Goal: Information Seeking & Learning: Learn about a topic

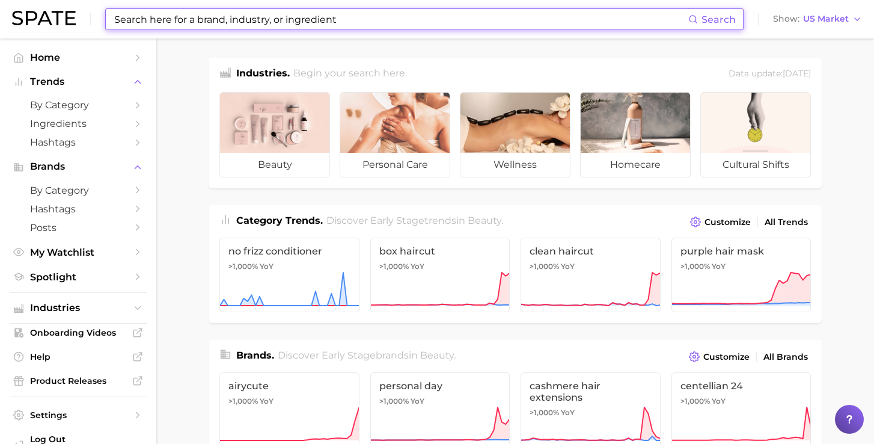
click at [374, 23] on input at bounding box center [400, 19] width 575 height 20
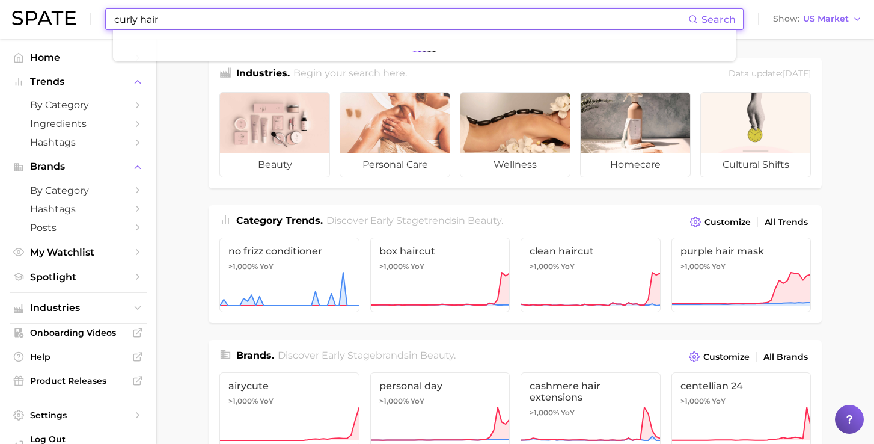
type input "curly hair"
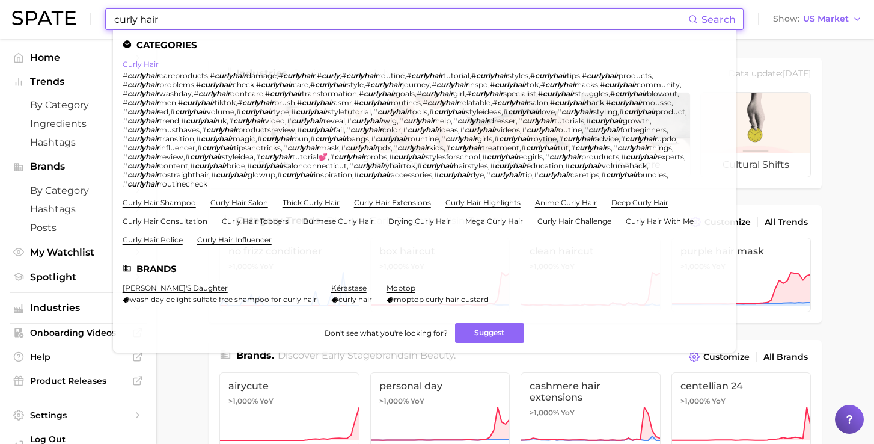
click at [142, 64] on link "curly hair" at bounding box center [141, 63] width 36 height 9
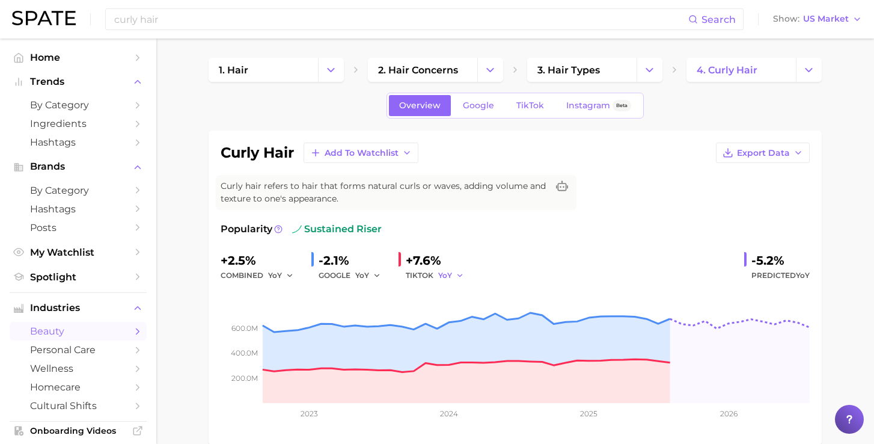
click at [442, 273] on span "YoY" at bounding box center [445, 275] width 14 height 10
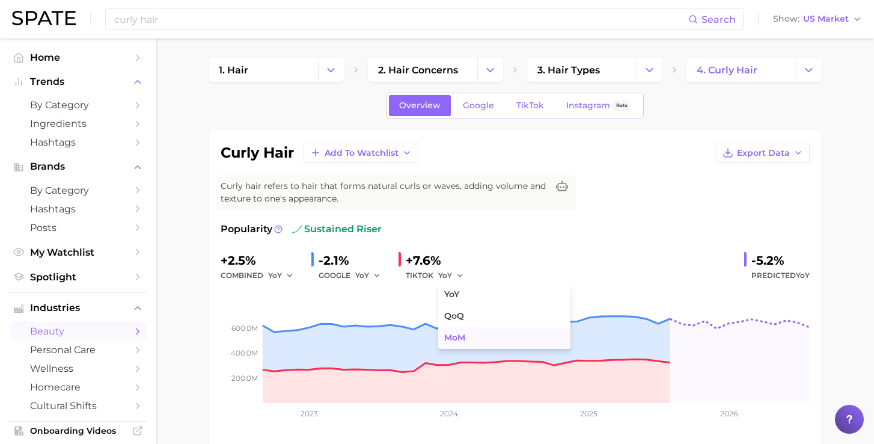
click at [463, 332] on button "MoM" at bounding box center [504, 338] width 132 height 22
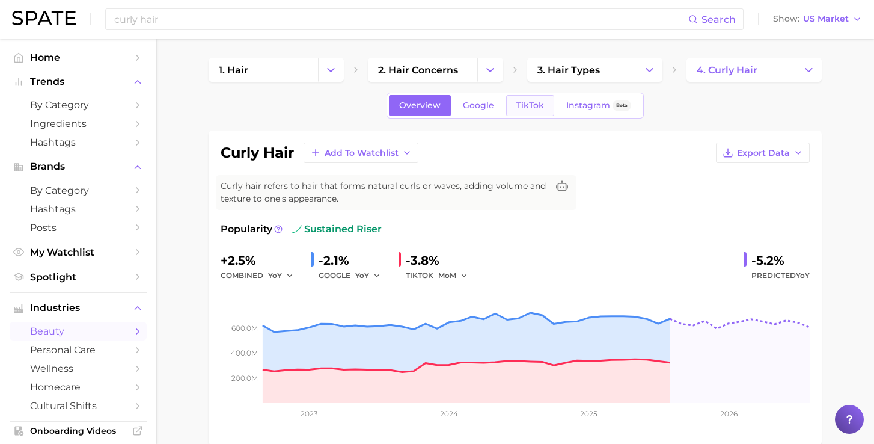
click at [523, 103] on span "TikTok" at bounding box center [530, 105] width 28 height 10
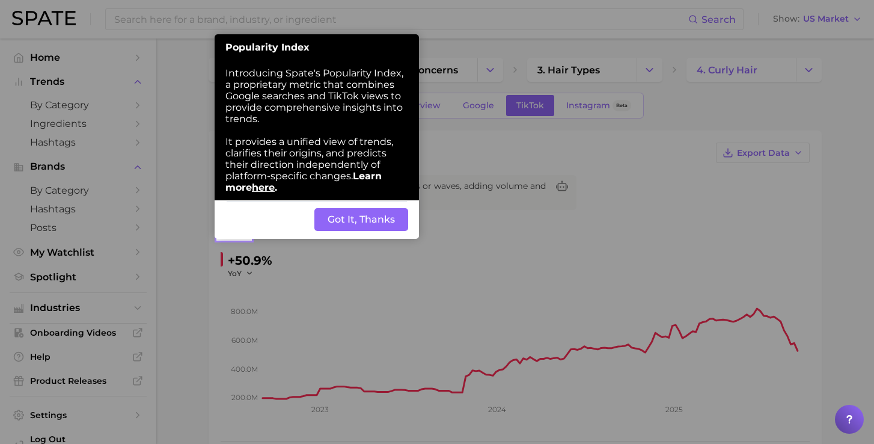
click at [367, 208] on button "Got It, Thanks" at bounding box center [361, 219] width 94 height 23
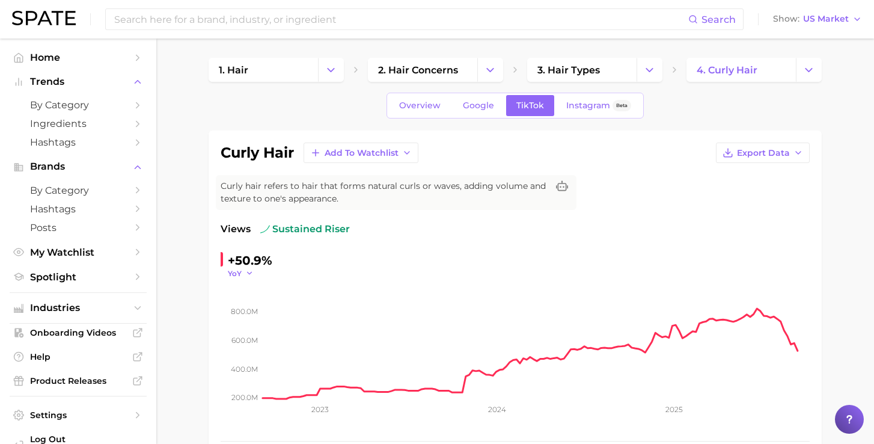
click at [248, 272] on icon "button" at bounding box center [249, 273] width 8 height 8
click at [255, 335] on button "MoM" at bounding box center [294, 334] width 132 height 22
click at [421, 108] on span "Overview" at bounding box center [419, 105] width 41 height 10
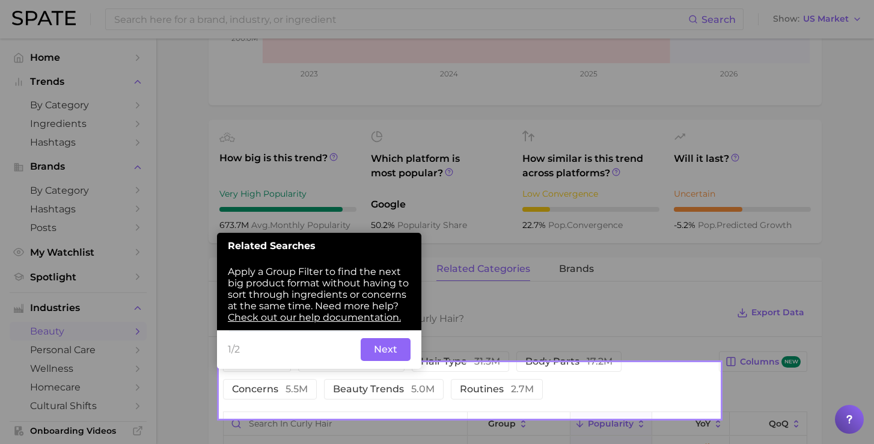
scroll to position [340, 0]
click at [373, 337] on button "Next" at bounding box center [386, 348] width 50 height 23
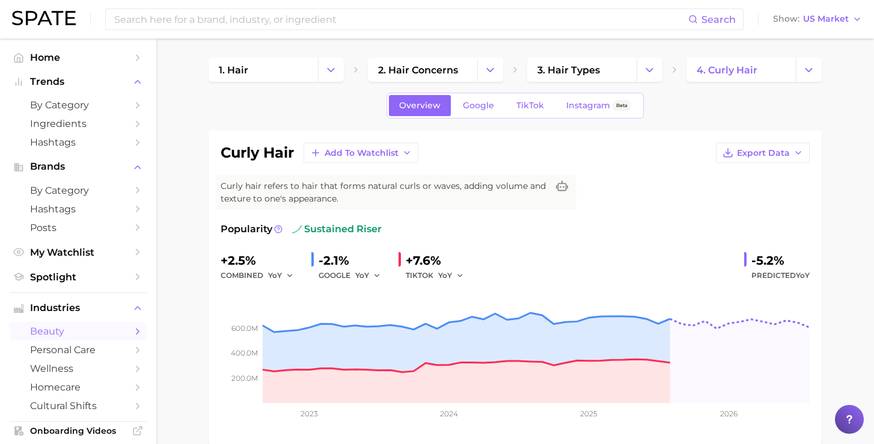
scroll to position [0, 0]
click at [456, 273] on icon "button" at bounding box center [460, 275] width 8 height 8
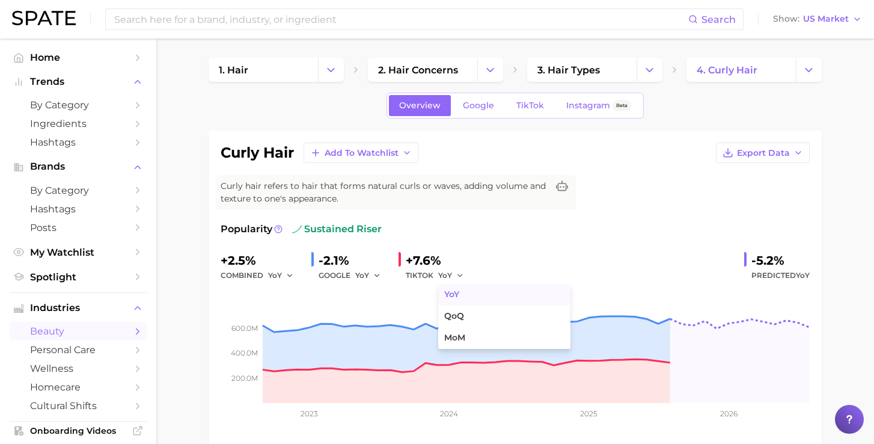
click at [461, 295] on button "YoY" at bounding box center [504, 295] width 132 height 22
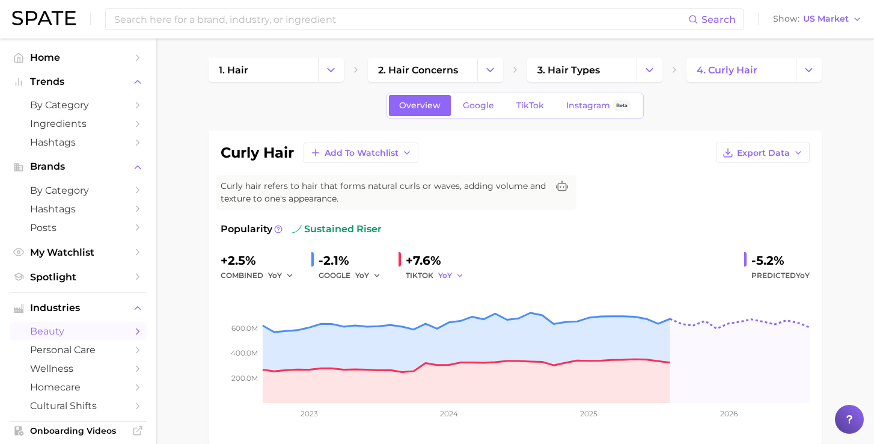
click at [456, 275] on icon "button" at bounding box center [460, 275] width 8 height 8
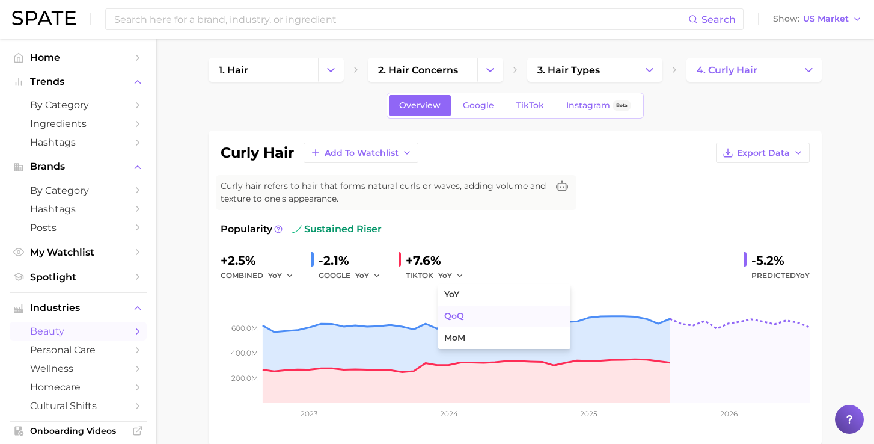
click at [456, 318] on span "QoQ" at bounding box center [454, 316] width 20 height 10
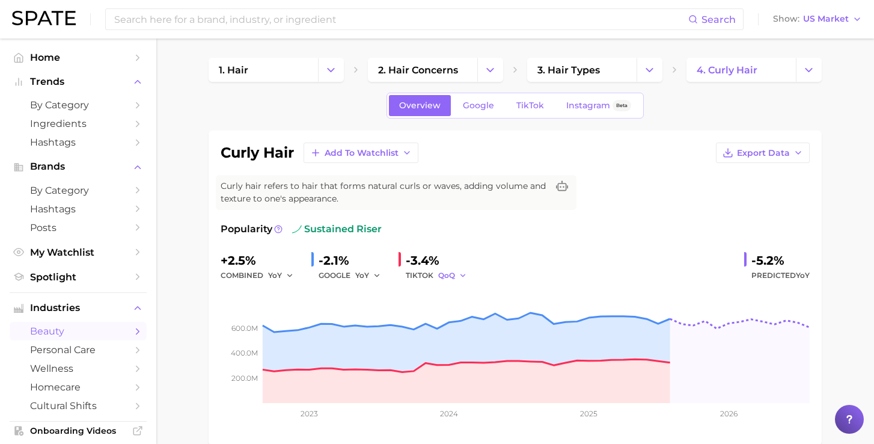
click at [460, 275] on polyline "button" at bounding box center [462, 275] width 4 height 2
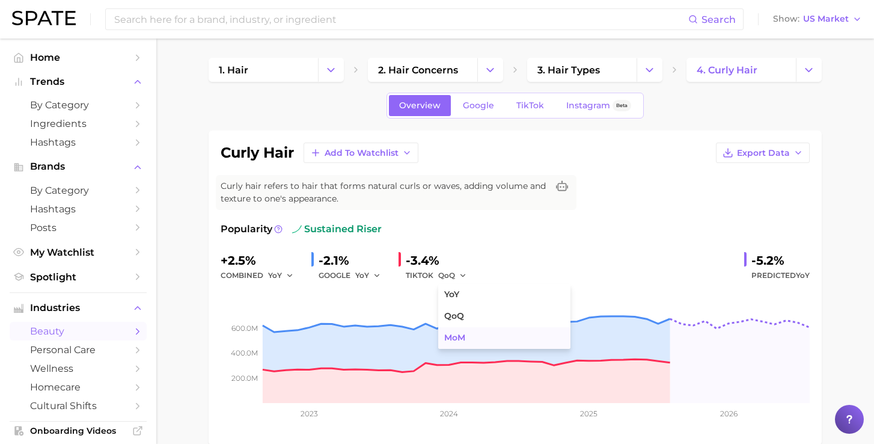
click at [460, 332] on button "MoM" at bounding box center [504, 338] width 132 height 22
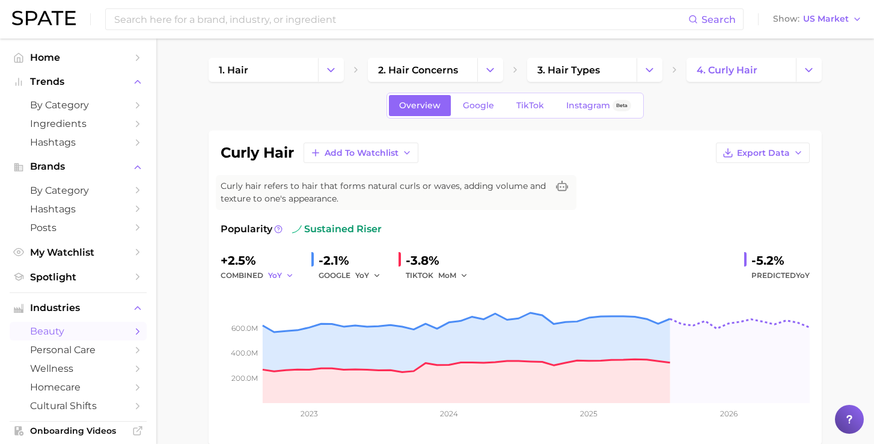
click at [273, 273] on span "YoY" at bounding box center [275, 275] width 14 height 10
click at [291, 335] on button "MoM" at bounding box center [334, 338] width 132 height 22
click at [276, 23] on input at bounding box center [400, 19] width 575 height 20
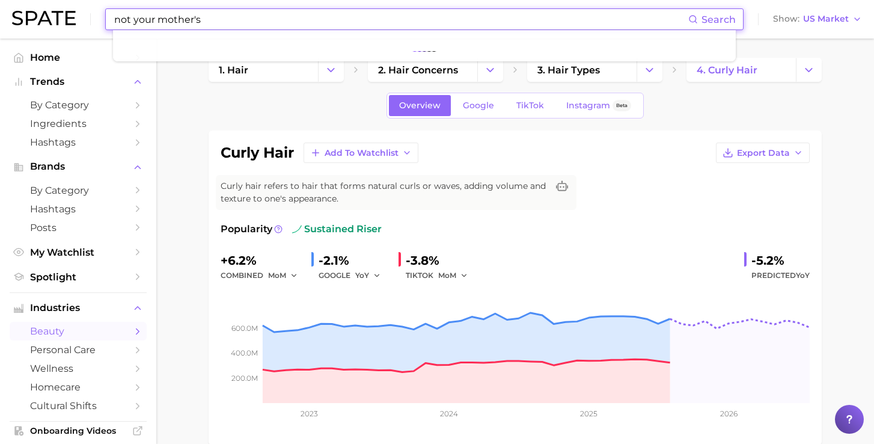
type input "not your mother's"
click at [505, 159] on div "curly hair Add to Watchlist Export Data" at bounding box center [515, 152] width 589 height 20
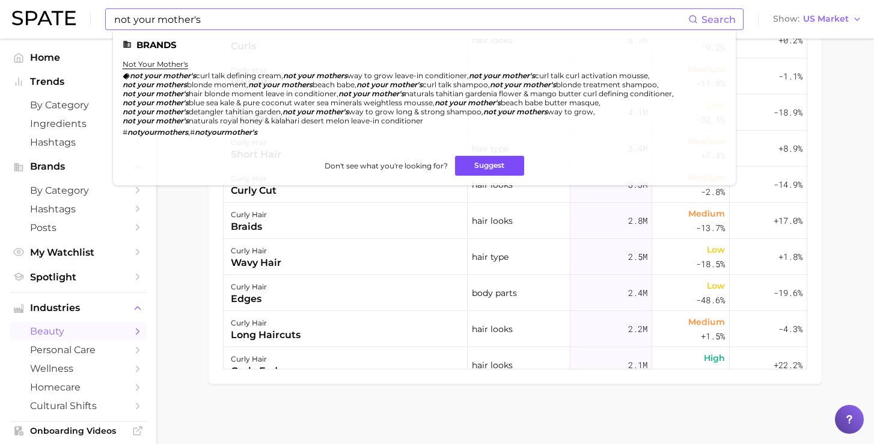
scroll to position [840, 0]
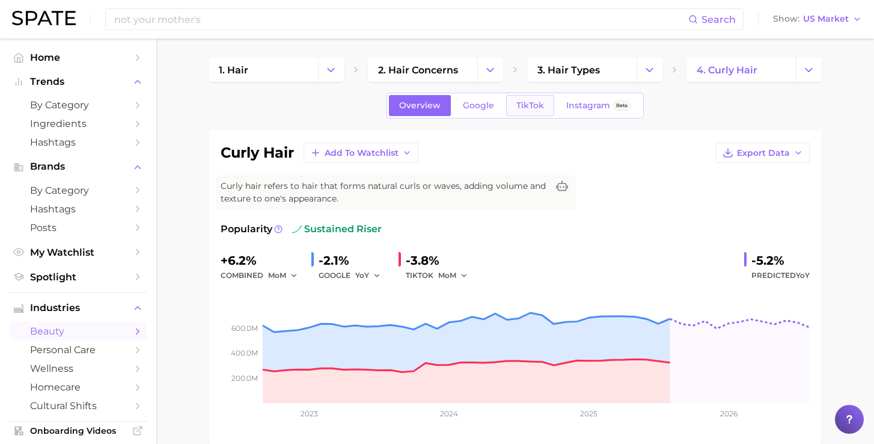
scroll to position [0, 0]
click at [530, 106] on span "TikTok" at bounding box center [530, 105] width 28 height 10
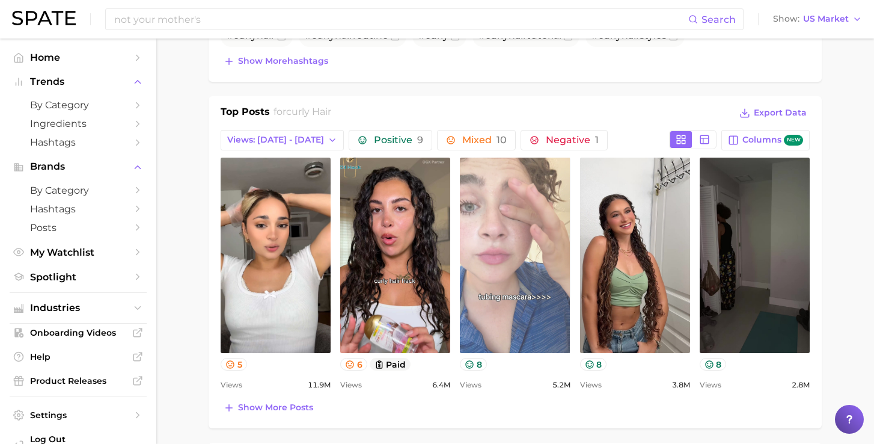
scroll to position [529, 0]
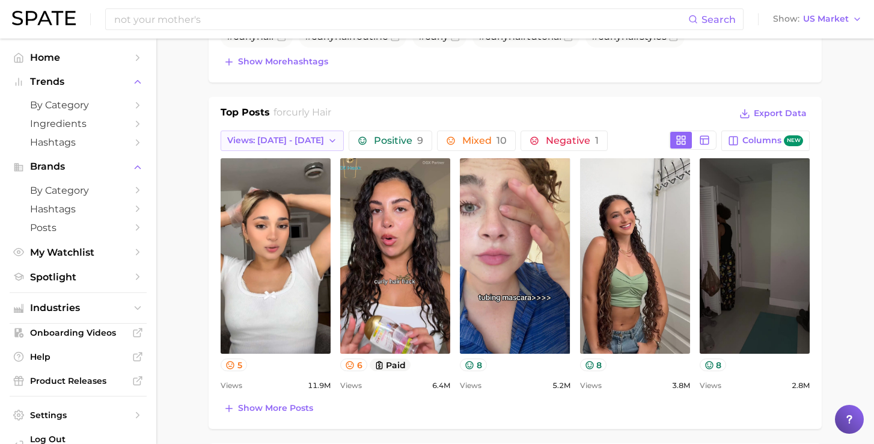
click at [328, 141] on icon "button" at bounding box center [333, 141] width 10 height 10
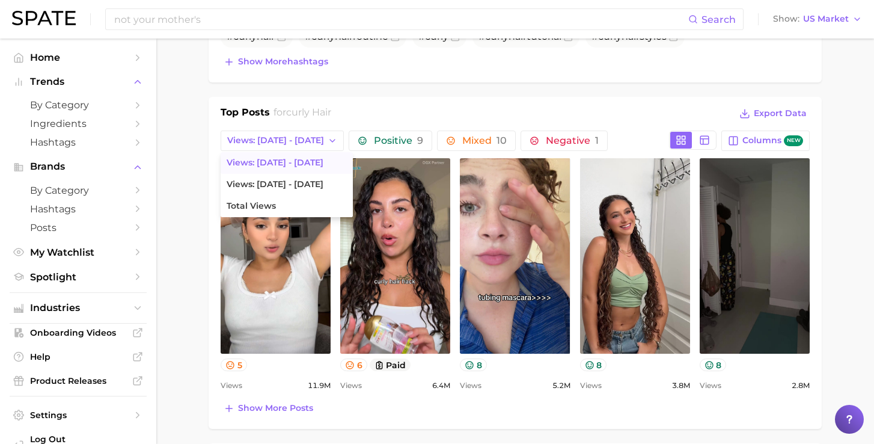
scroll to position [672, 0]
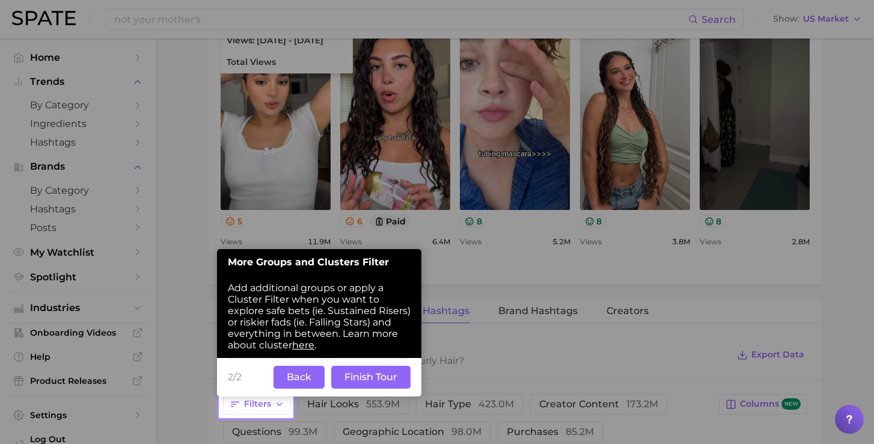
click at [305, 365] on button "Back" at bounding box center [298, 376] width 51 height 23
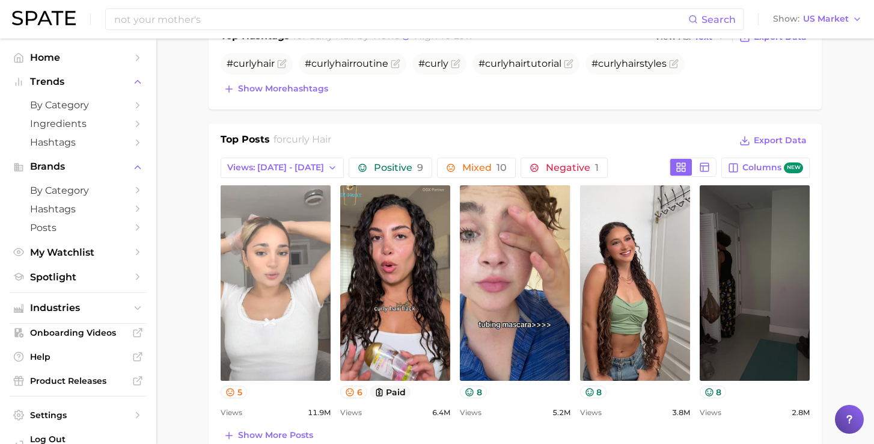
scroll to position [502, 0]
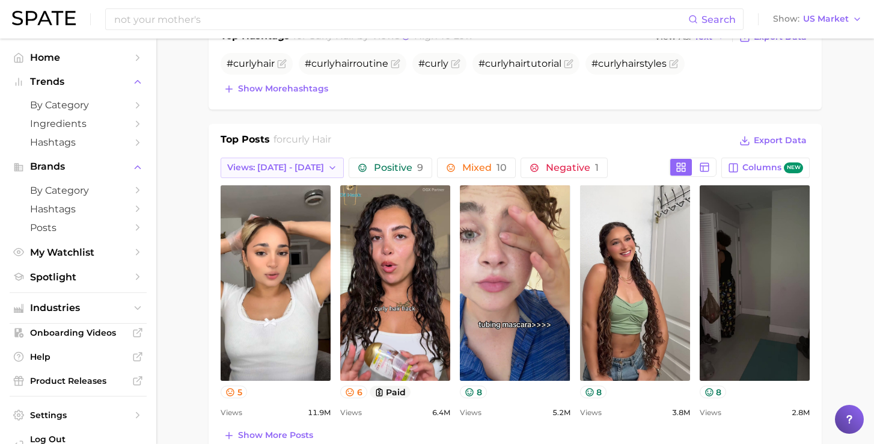
click at [328, 165] on icon "button" at bounding box center [333, 168] width 10 height 10
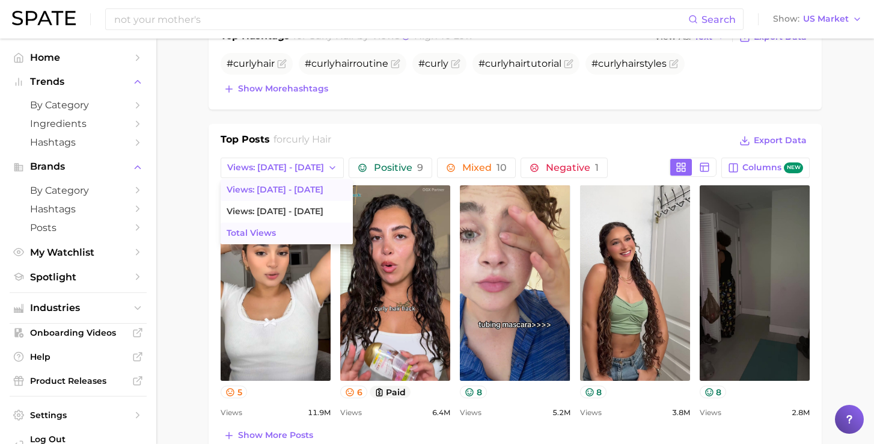
click at [262, 232] on span "Total Views" at bounding box center [251, 233] width 49 height 10
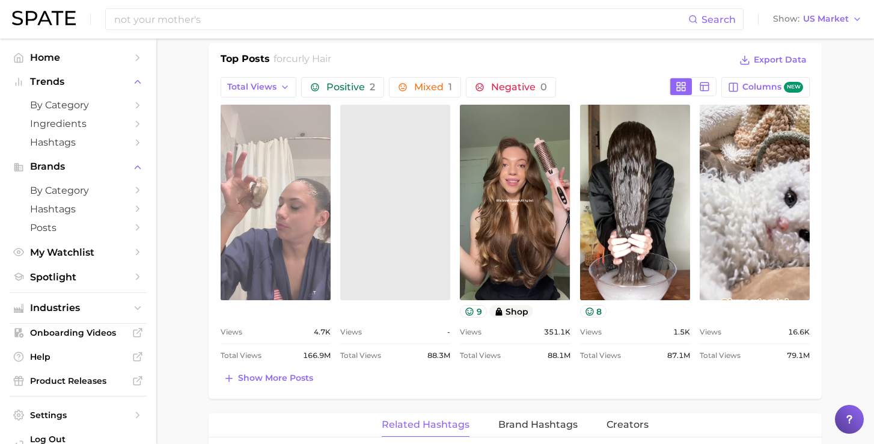
scroll to position [584, 0]
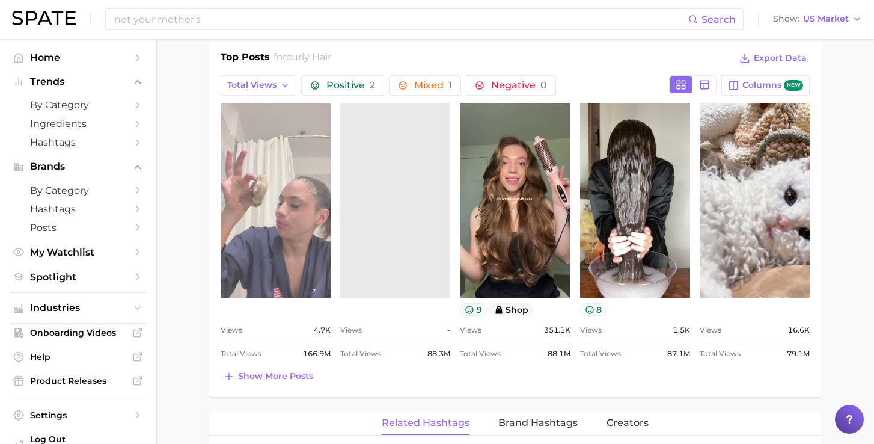
click at [289, 252] on link "view post on TikTok" at bounding box center [276, 200] width 110 height 195
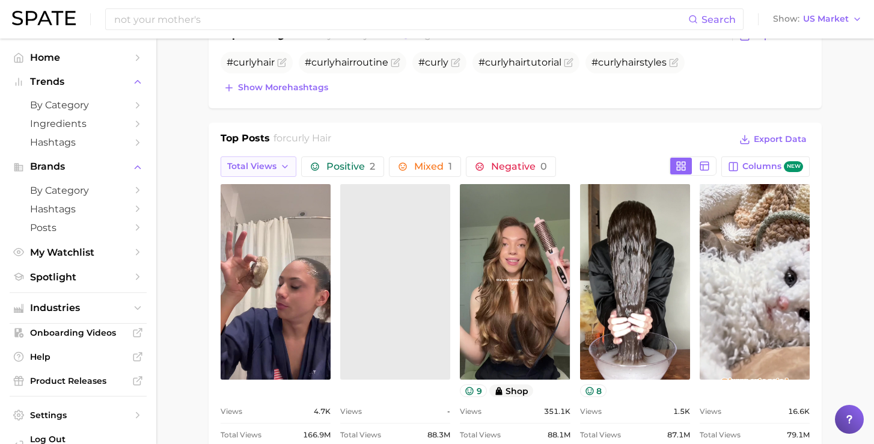
scroll to position [517, 0]
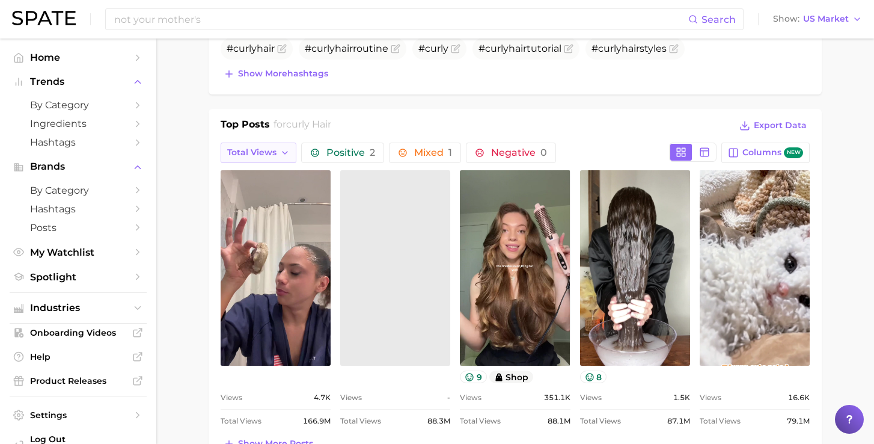
click at [276, 159] on button "Total Views" at bounding box center [259, 152] width 76 height 20
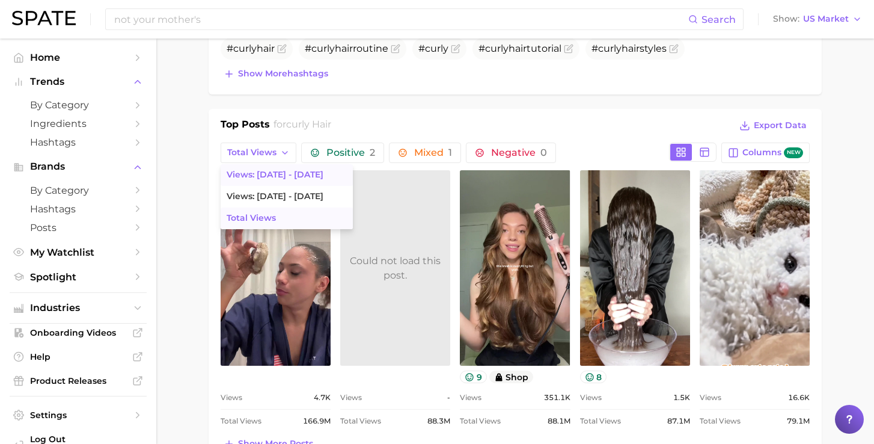
click at [278, 180] on span "Views: Sep 7 - 14" at bounding box center [275, 174] width 97 height 10
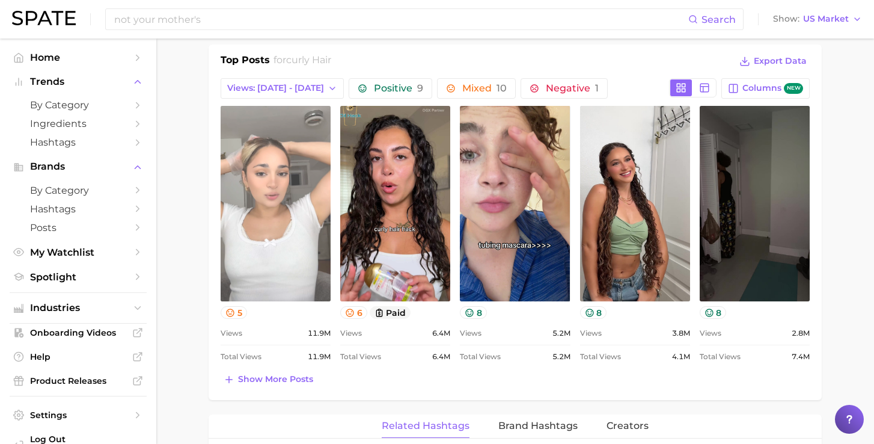
scroll to position [0, 0]
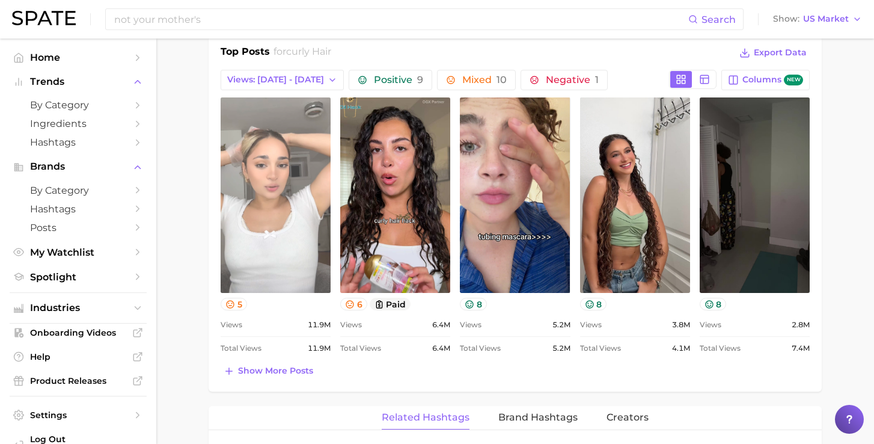
click at [276, 217] on link "view post on TikTok" at bounding box center [276, 194] width 110 height 195
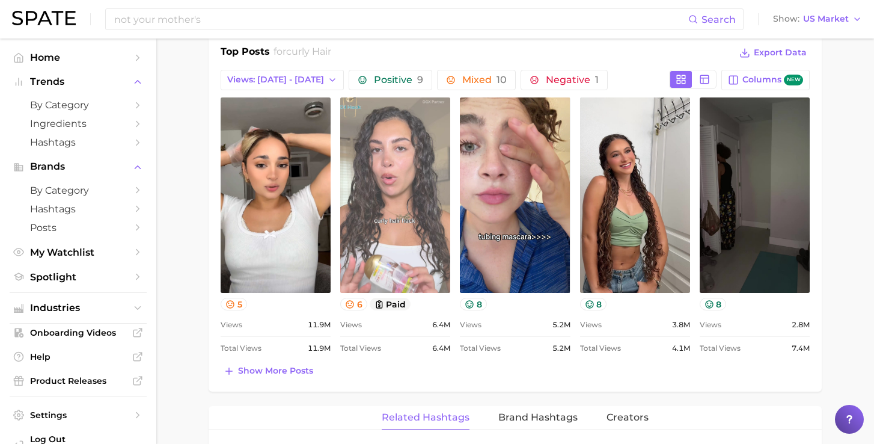
click at [394, 217] on link "view post on TikTok" at bounding box center [395, 194] width 110 height 195
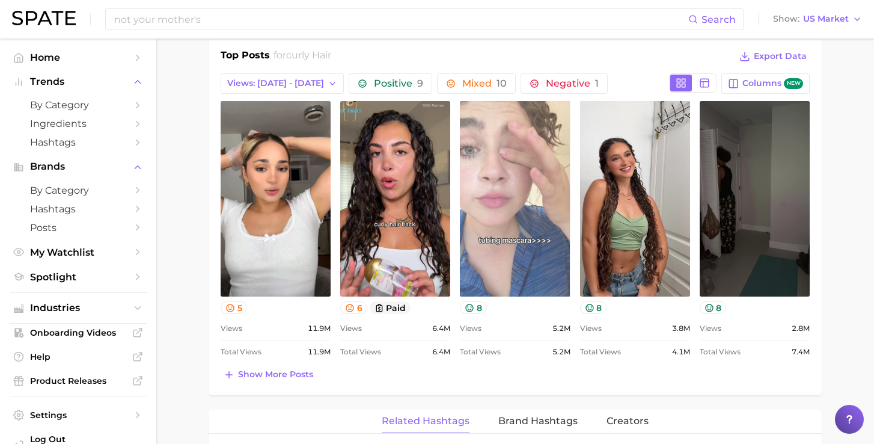
scroll to position [588, 0]
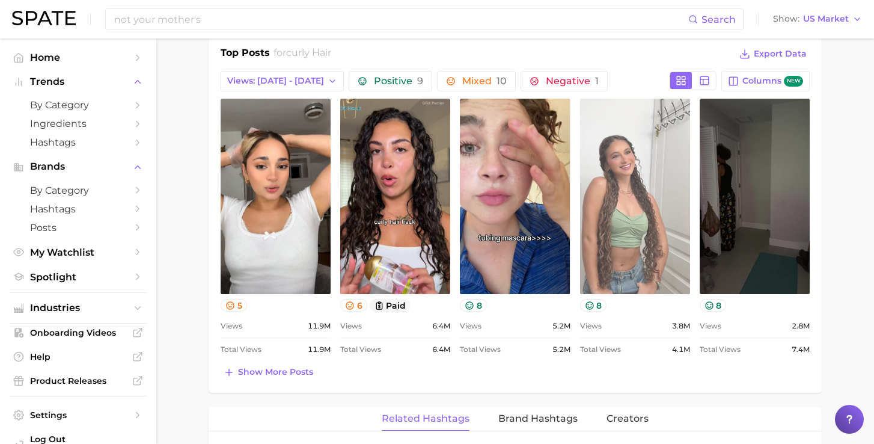
click at [621, 195] on link "view post on TikTok" at bounding box center [635, 196] width 110 height 195
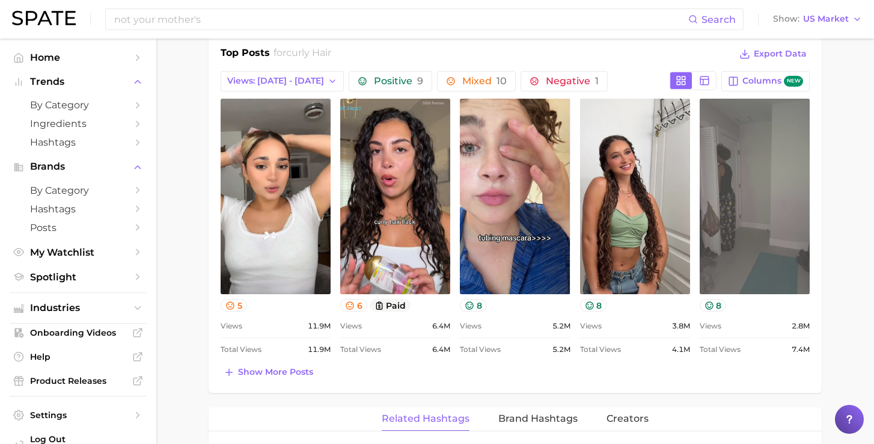
click at [739, 201] on link "view post on TikTok" at bounding box center [755, 196] width 110 height 195
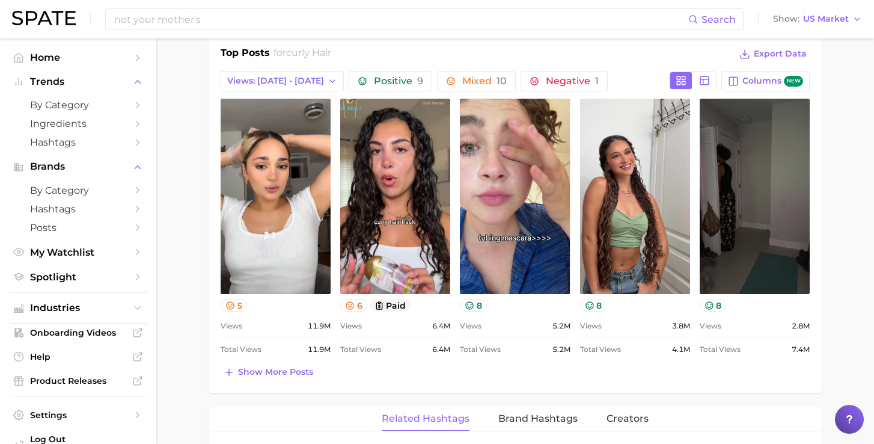
click at [314, 2] on div "not your mother's Search Show US Market" at bounding box center [437, 19] width 850 height 38
